Goal: Task Accomplishment & Management: Use online tool/utility

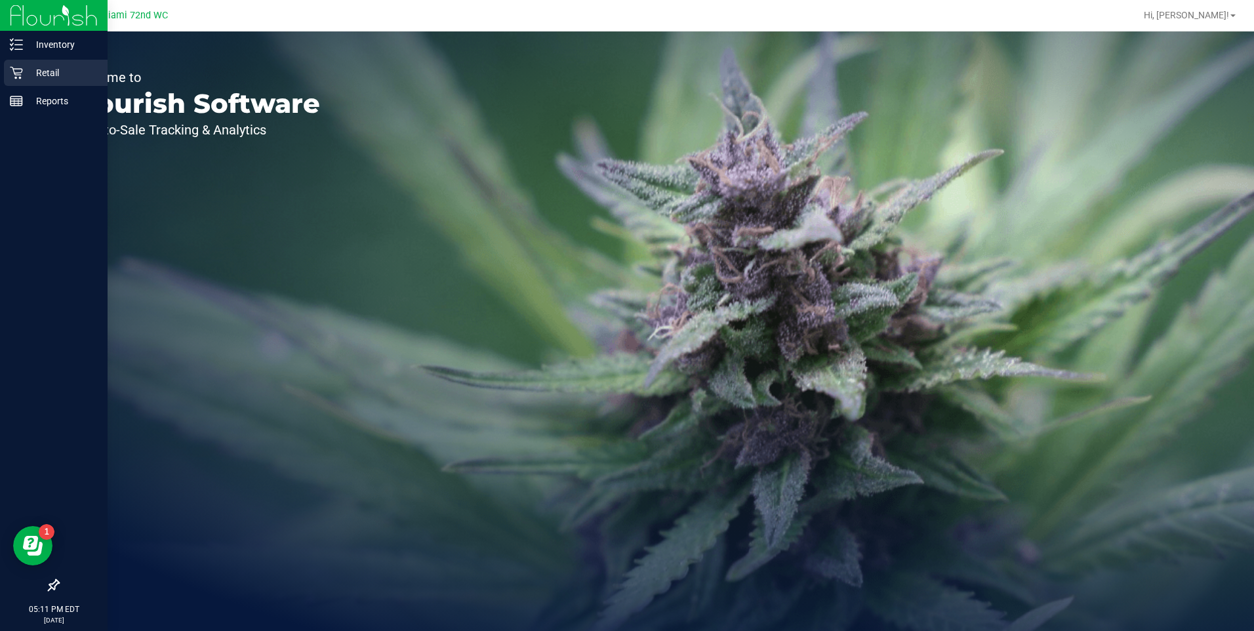
drag, startPoint x: 31, startPoint y: 77, endPoint x: 45, endPoint y: 81, distance: 14.3
click at [31, 77] on p "Retail" at bounding box center [62, 73] width 79 height 16
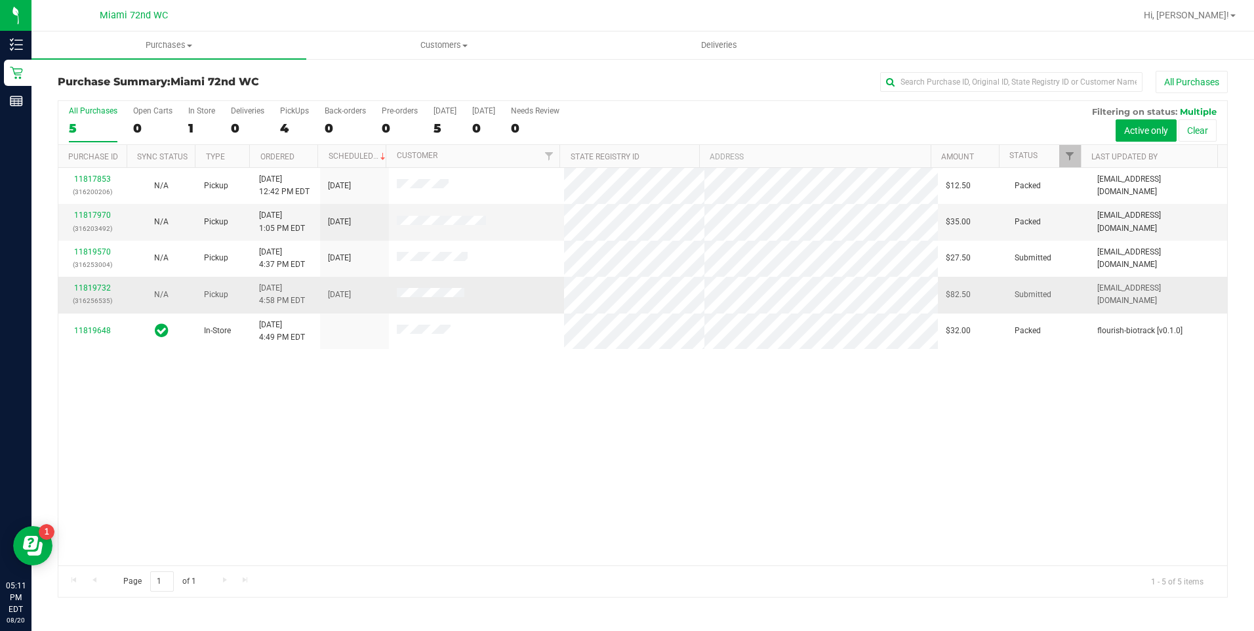
click at [81, 282] on div "11819732 (316256535)" at bounding box center [92, 294] width 53 height 25
click at [79, 285] on link "11819732" at bounding box center [92, 287] width 37 height 9
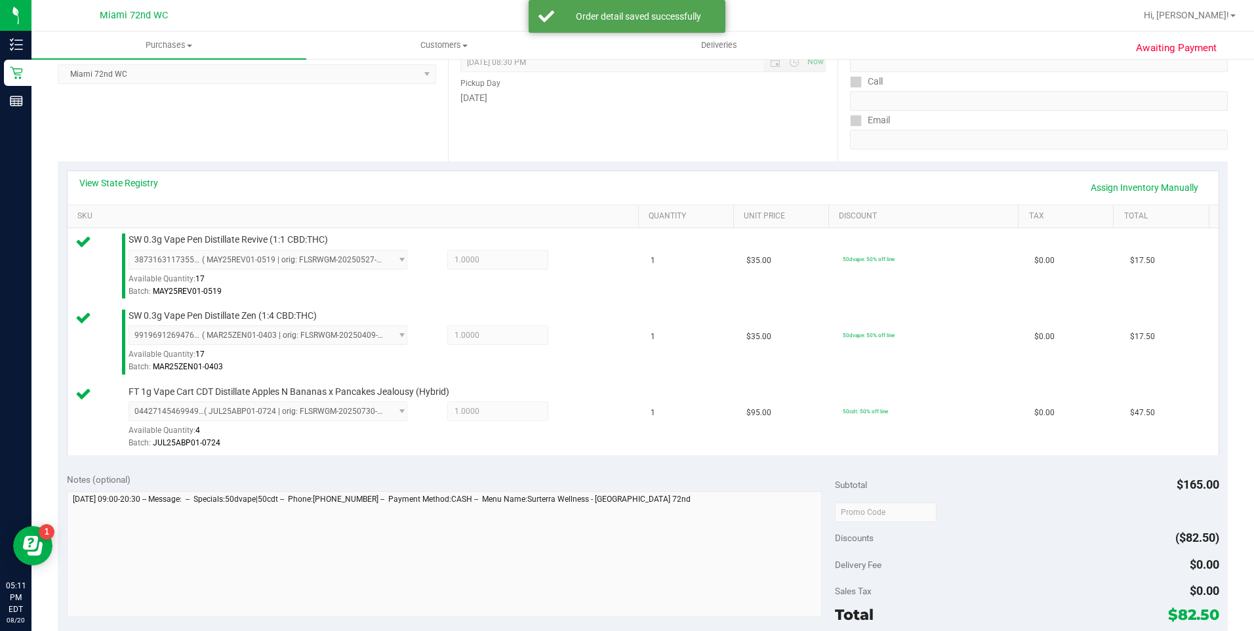
scroll to position [328, 0]
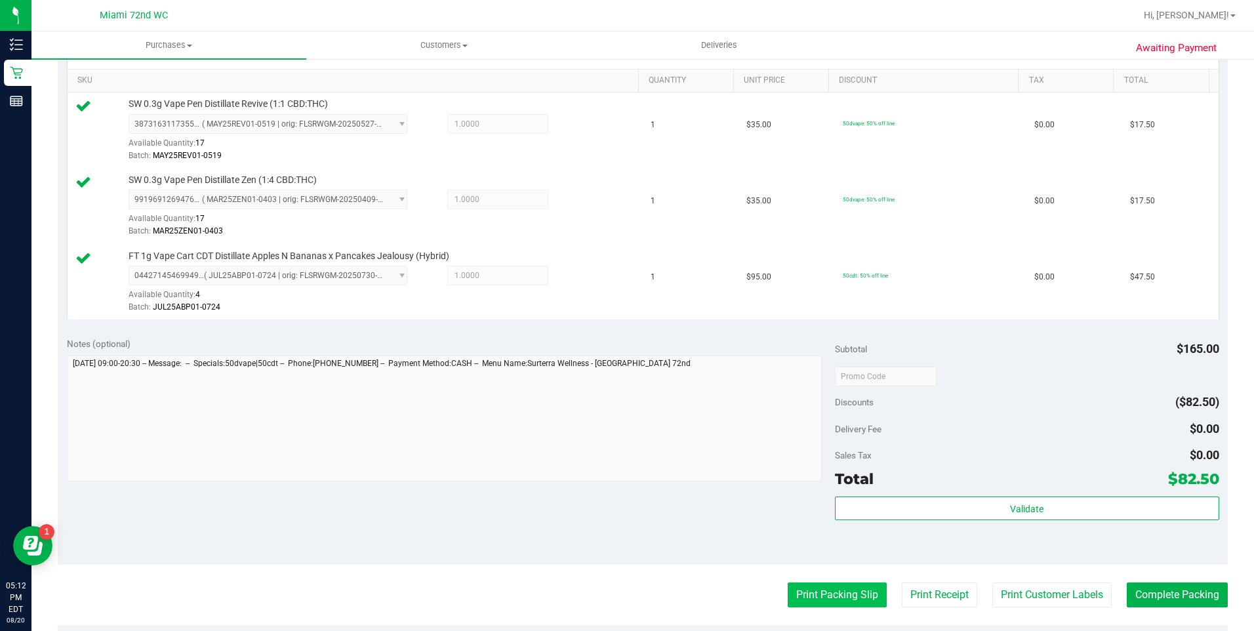
click at [827, 602] on button "Print Packing Slip" at bounding box center [836, 594] width 99 height 25
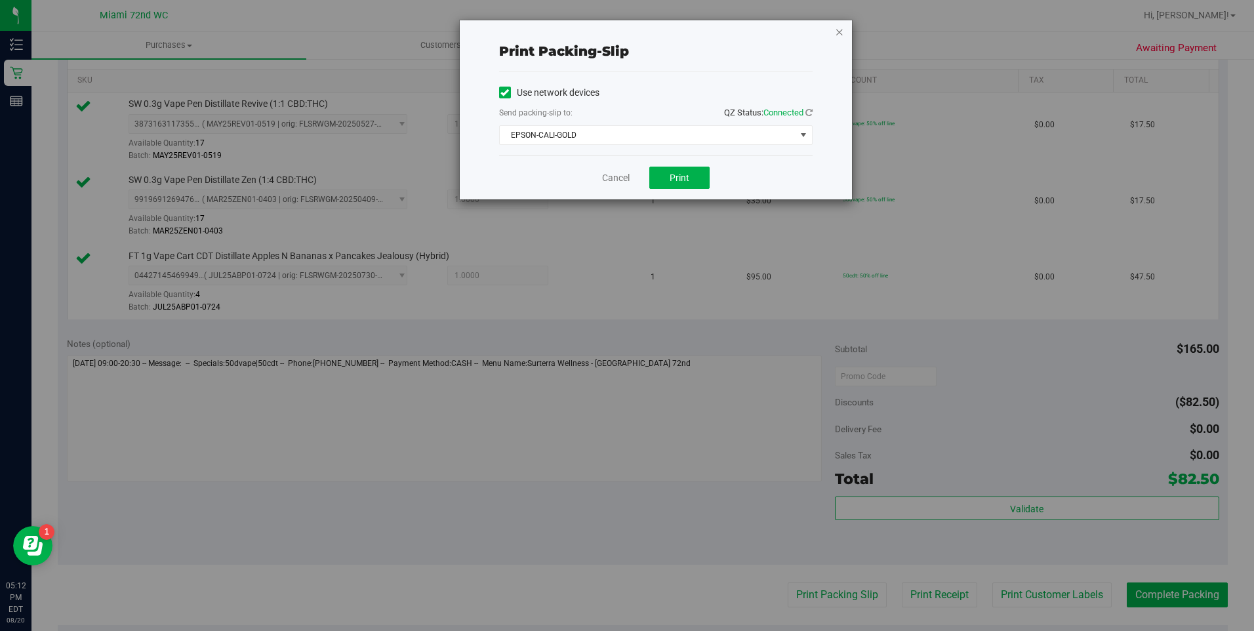
click at [838, 31] on icon "button" at bounding box center [839, 32] width 9 height 16
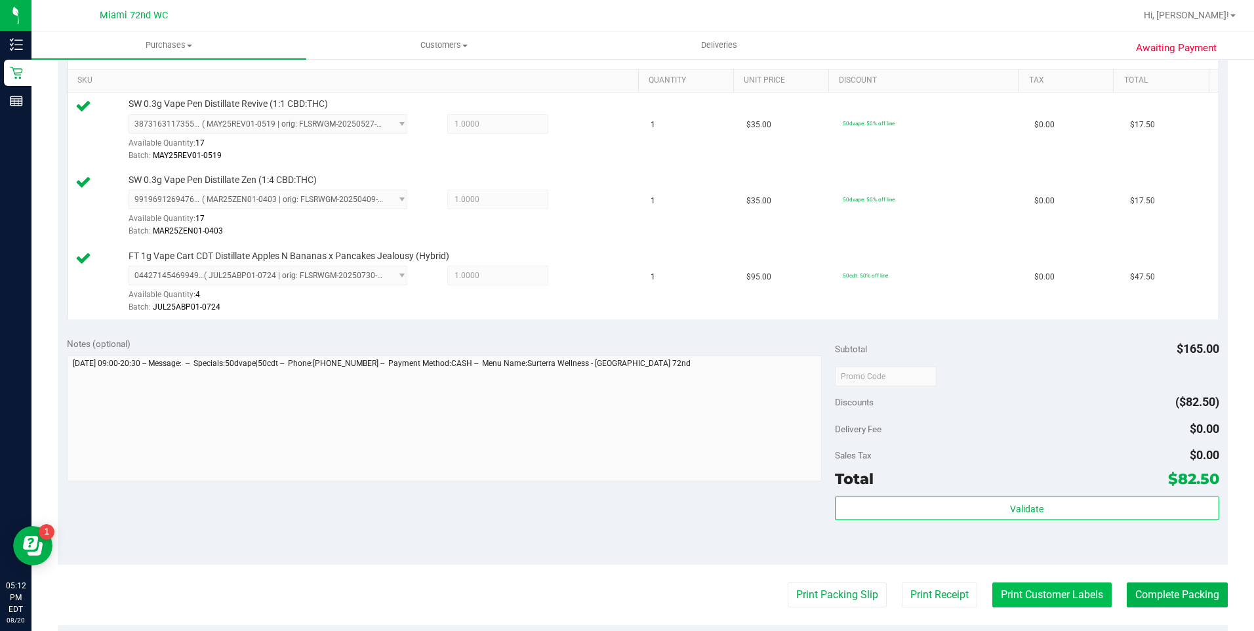
click at [1056, 583] on button "Print Customer Labels" at bounding box center [1051, 594] width 119 height 25
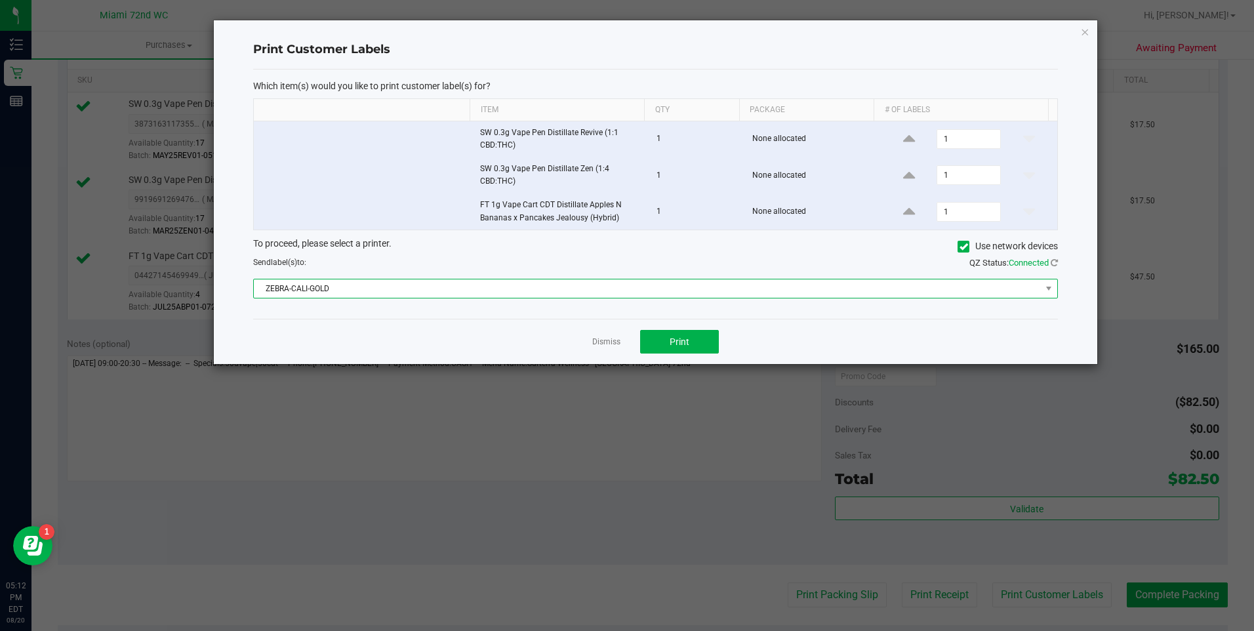
click at [702, 295] on span "ZEBRA-CALI-GOLD" at bounding box center [647, 288] width 787 height 18
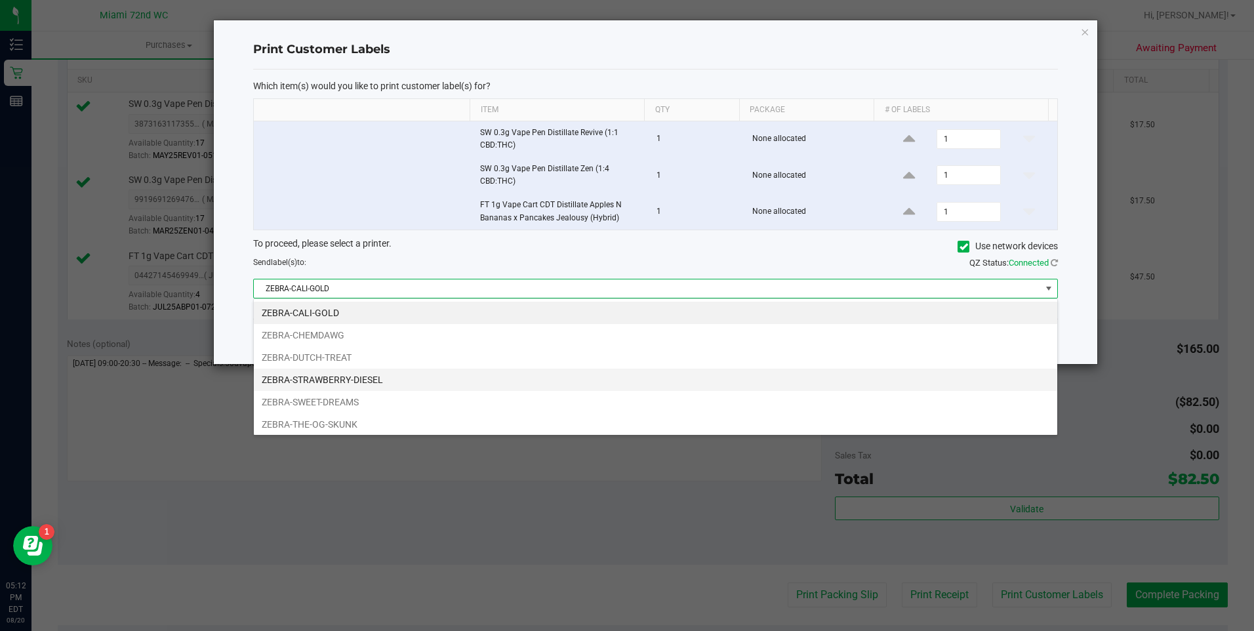
scroll to position [20, 804]
click at [349, 384] on li "ZEBRA-STRAWBERRY-DIESEL" at bounding box center [655, 379] width 803 height 22
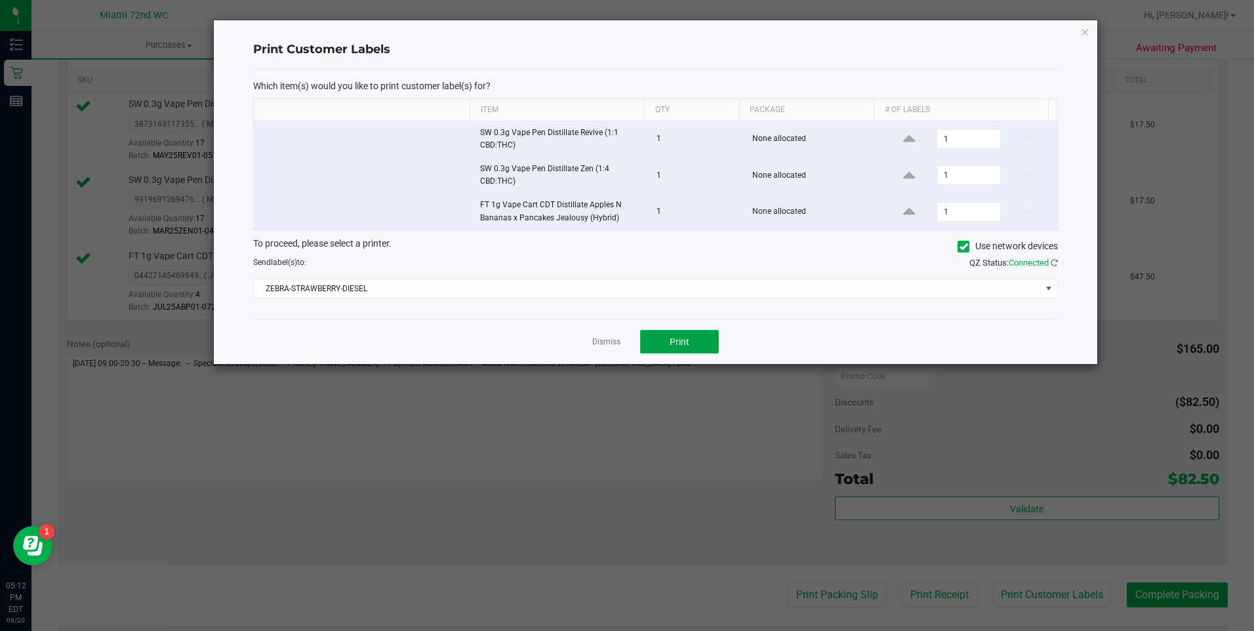
click at [672, 335] on button "Print" at bounding box center [679, 342] width 79 height 24
click at [1090, 28] on div "Print Customer Labels Which item(s) would you like to print customer label(s) f…" at bounding box center [655, 192] width 883 height 344
click at [1071, 31] on div "Print Customer Labels Which item(s) would you like to print customer label(s) f…" at bounding box center [655, 192] width 883 height 344
click at [1084, 31] on icon "button" at bounding box center [1084, 32] width 9 height 16
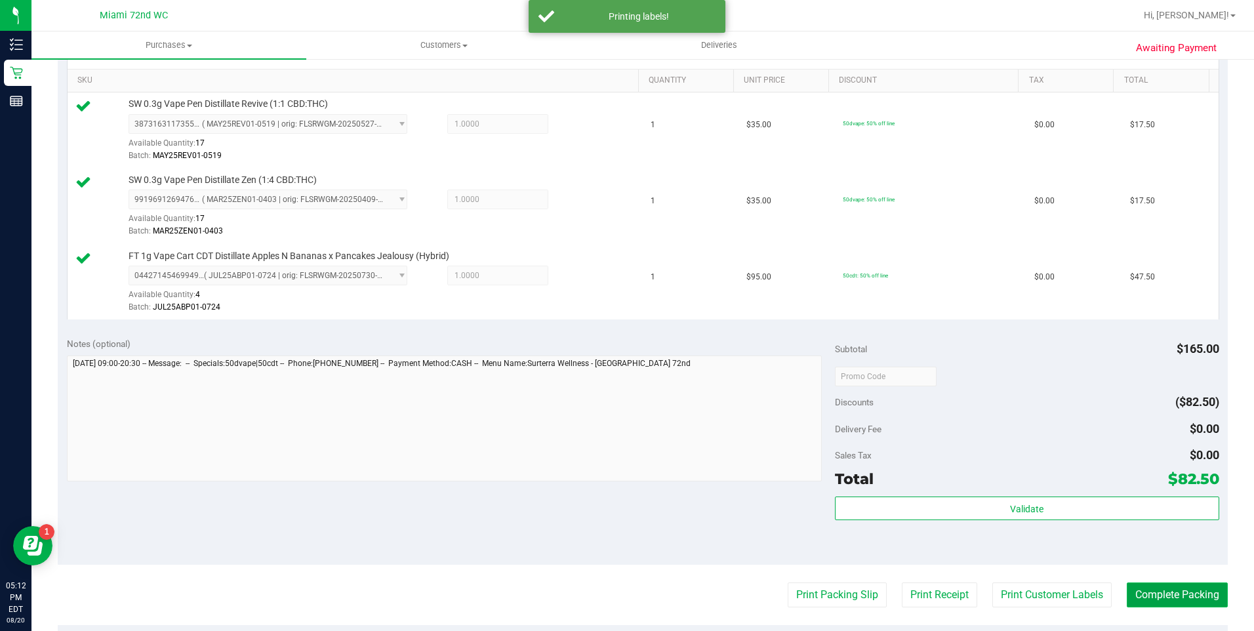
click at [1215, 592] on button "Complete Packing" at bounding box center [1176, 594] width 101 height 25
